Goal: Find specific page/section: Find specific page/section

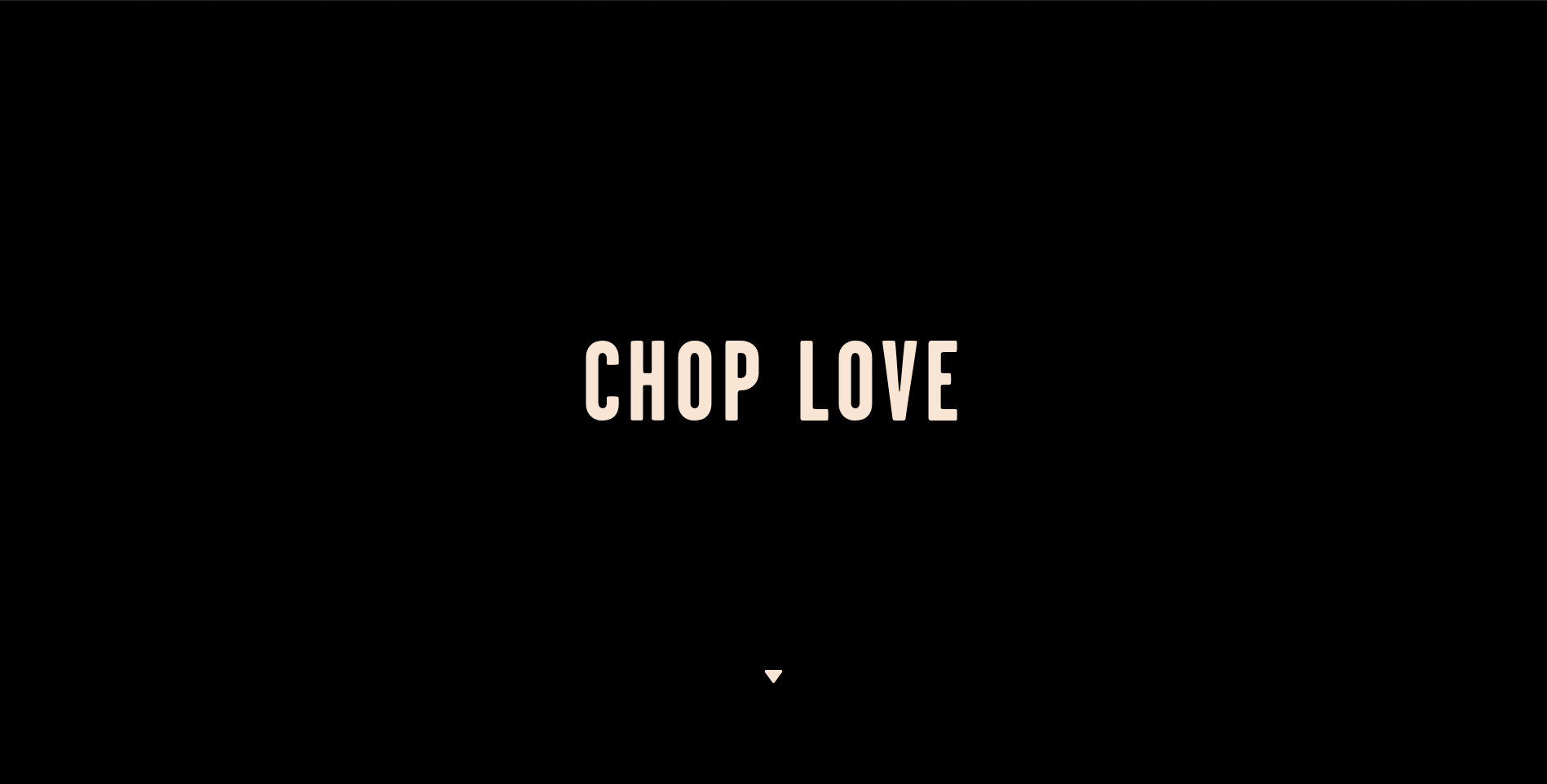
click at [766, 669] on div at bounding box center [773, 392] width 1547 height 784
click at [767, 677] on img at bounding box center [774, 676] width 21 height 13
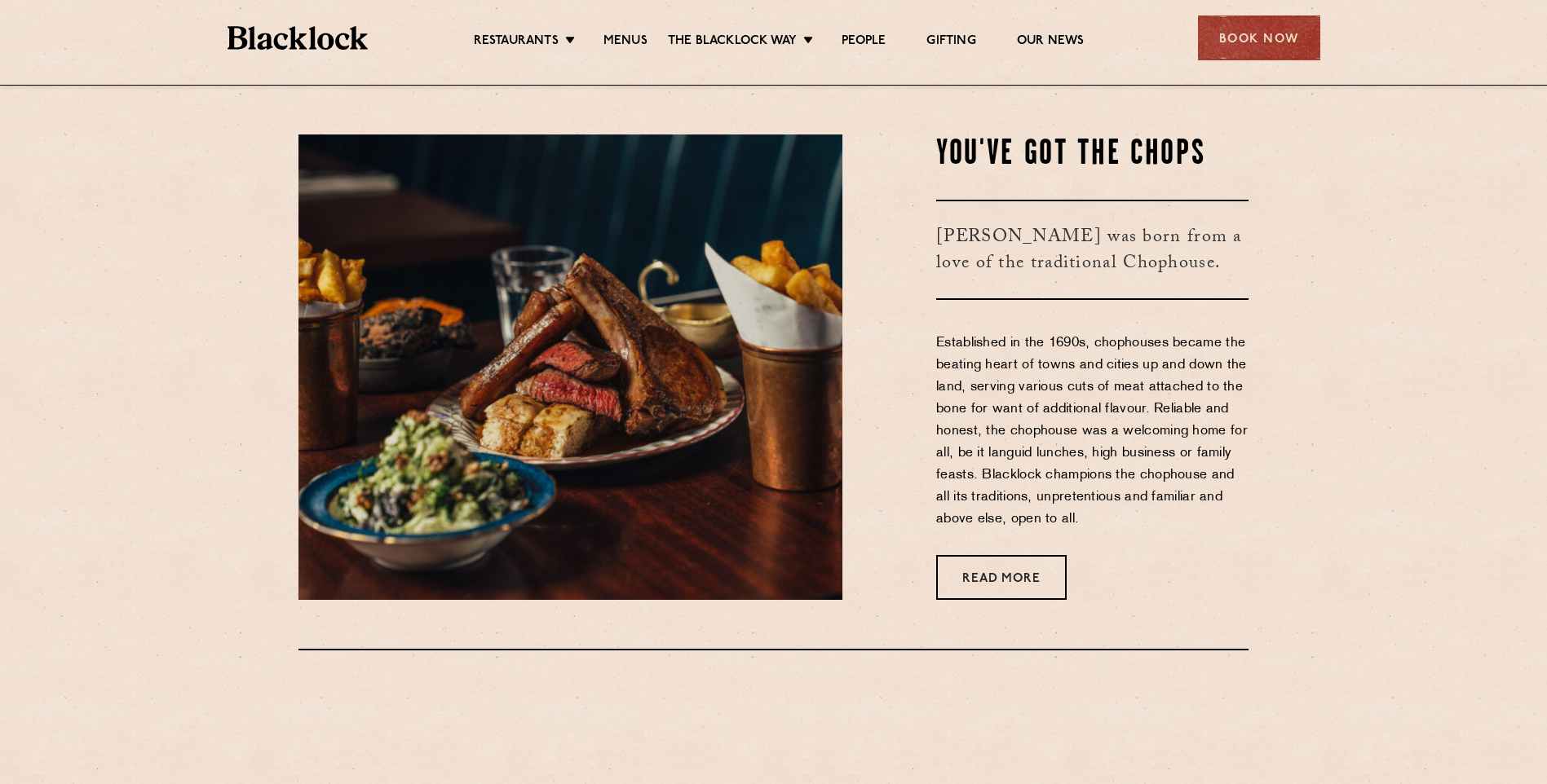
scroll to position [699, 0]
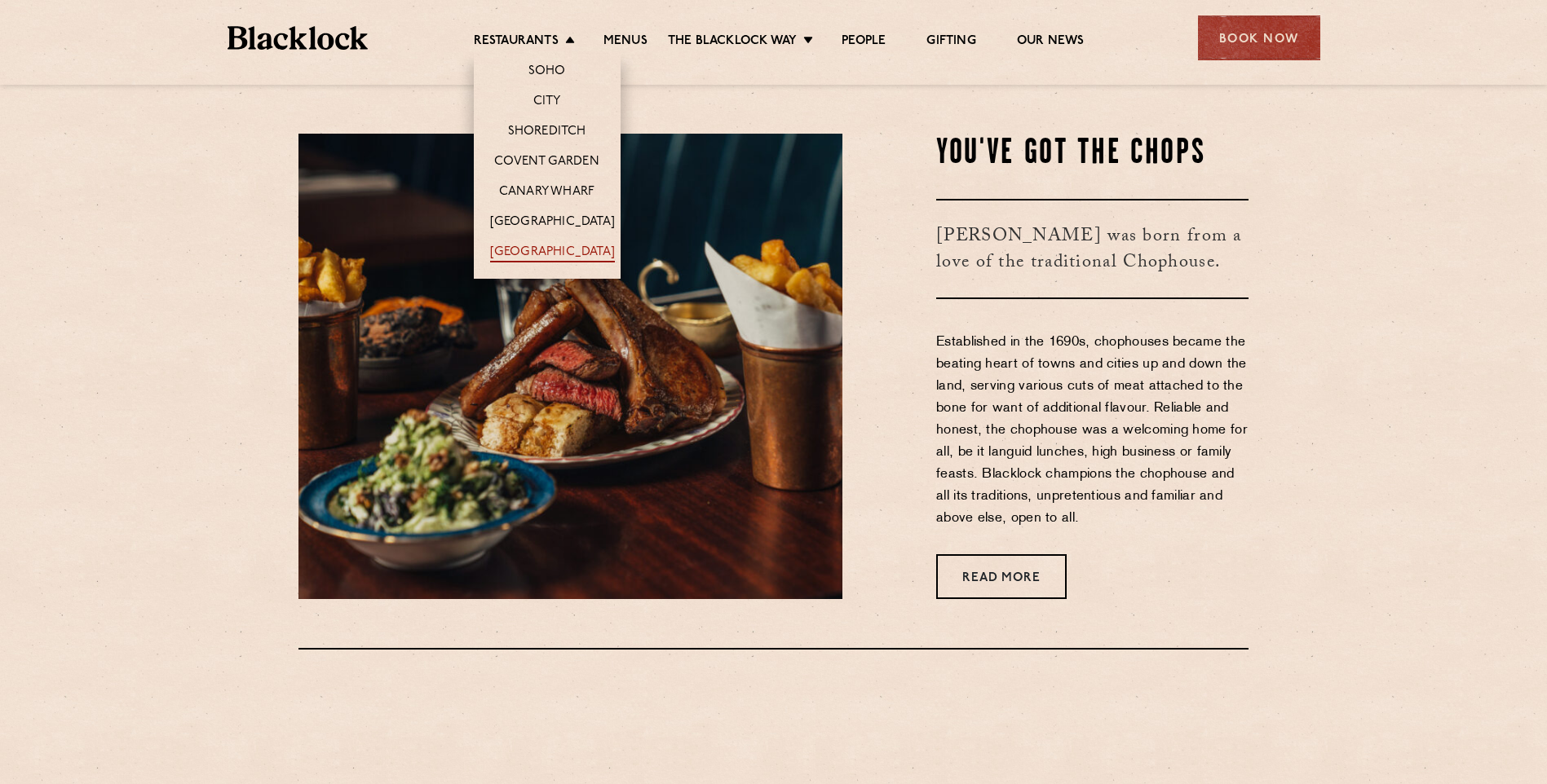
click at [552, 248] on link "[GEOGRAPHIC_DATA]" at bounding box center [552, 254] width 125 height 18
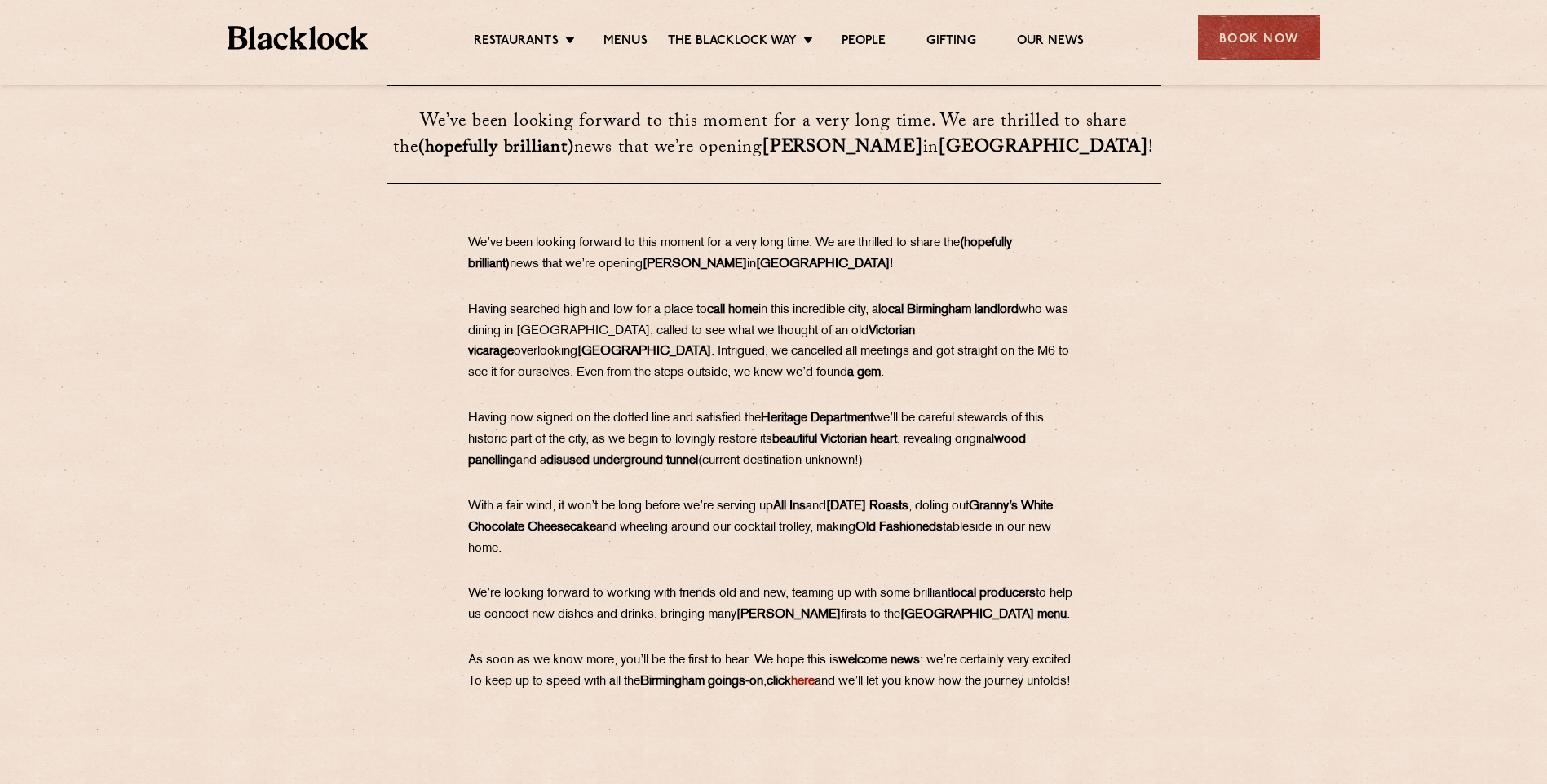
scroll to position [652, 0]
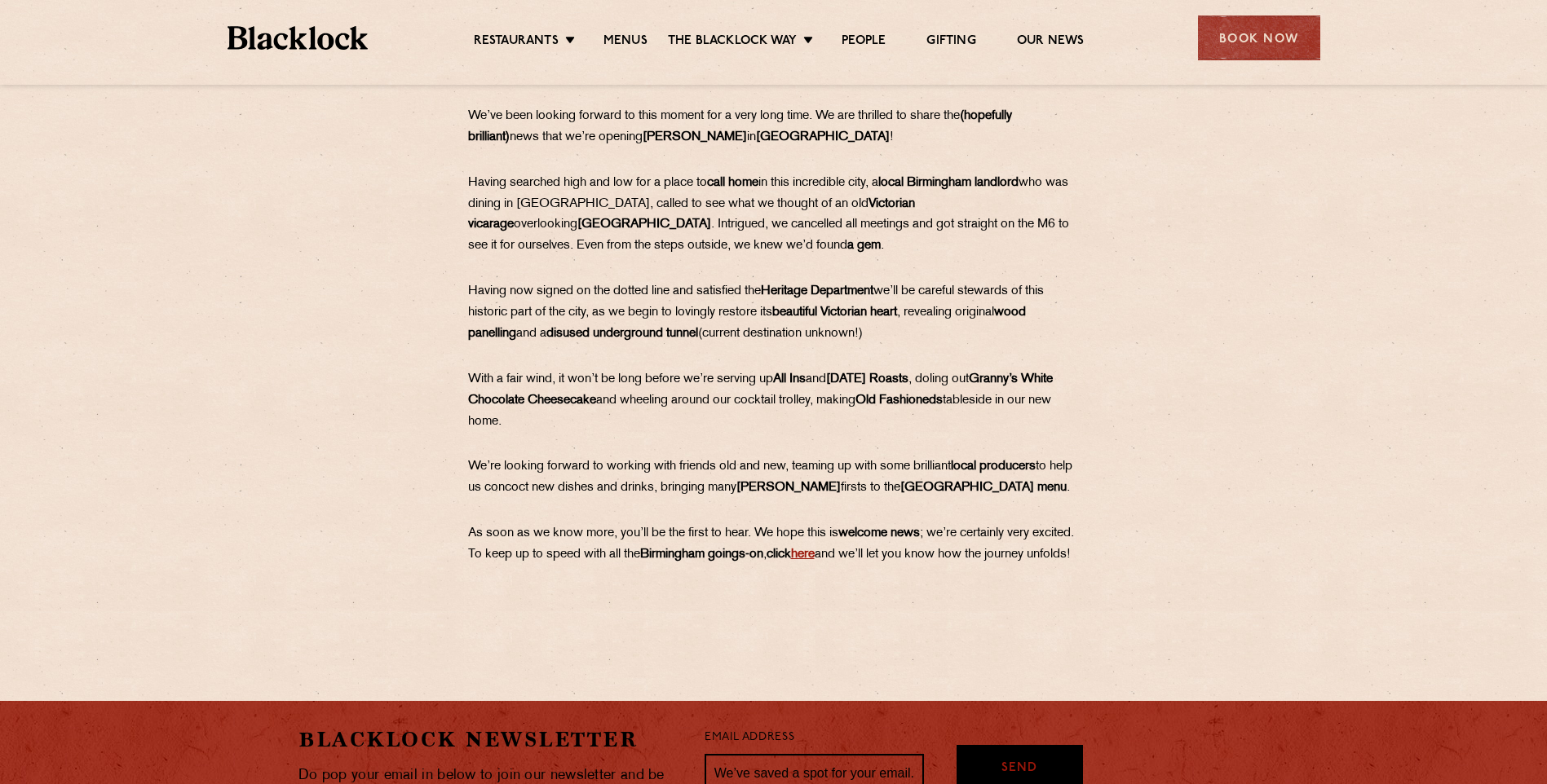
click at [815, 559] on link "here" at bounding box center [803, 555] width 23 height 12
